Goal: Find specific page/section: Find specific page/section

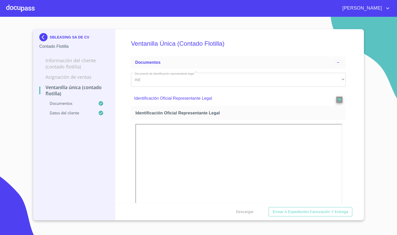
click at [27, 9] on div at bounding box center [20, 8] width 28 height 17
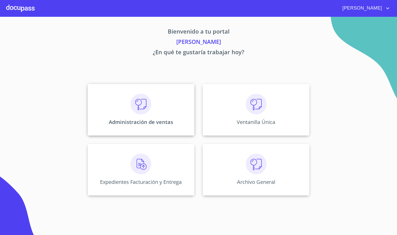
click at [118, 114] on div "Administración de ventas" at bounding box center [141, 110] width 107 height 52
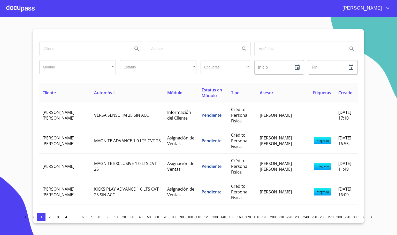
click at [83, 51] on input "search" at bounding box center [83, 49] width 89 height 14
type input "condomi"
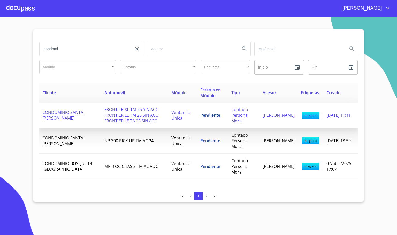
click at [113, 117] on span "FRONTIER XE TM 25 SIN ACC FRONTIER LE TM 25 SIN ACC FRONTIER LE TA 25 SIN ACC" at bounding box center [131, 115] width 54 height 17
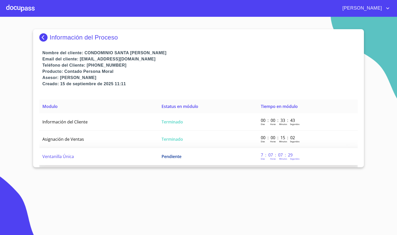
click at [106, 160] on td "Ventanilla Única" at bounding box center [98, 156] width 119 height 17
